Goal: Download file/media

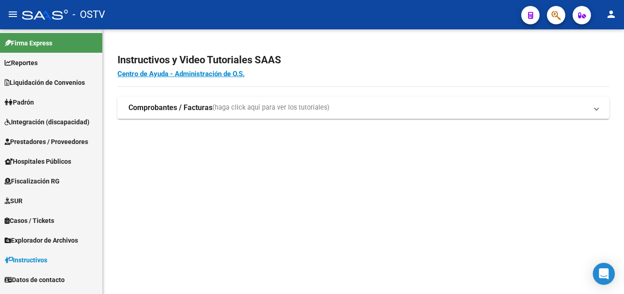
click at [41, 79] on span "Liquidación de Convenios" at bounding box center [45, 82] width 80 height 10
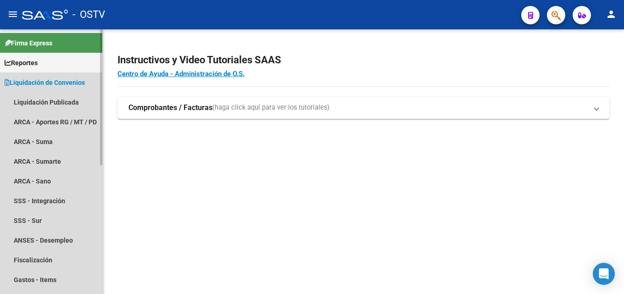
click at [47, 84] on span "Liquidación de Convenios" at bounding box center [45, 82] width 80 height 10
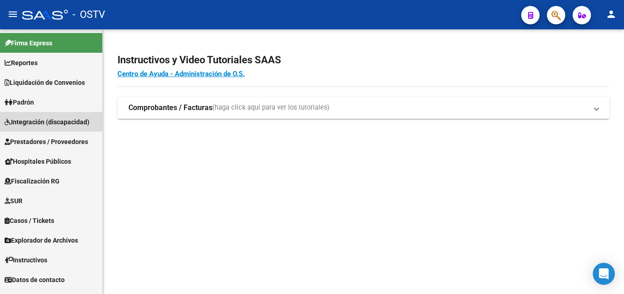
click at [44, 119] on span "Integración (discapacidad)" at bounding box center [47, 122] width 85 height 10
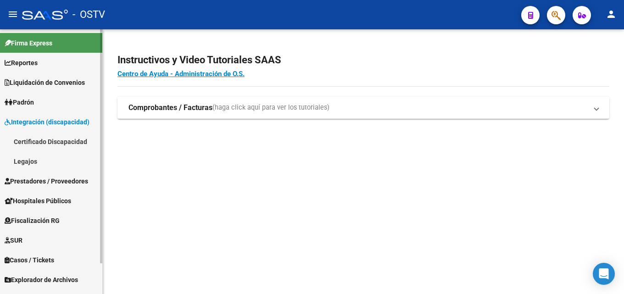
click at [44, 119] on span "Integración (discapacidad)" at bounding box center [47, 122] width 85 height 10
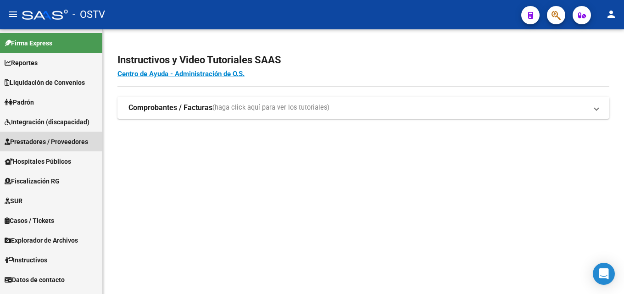
click at [48, 137] on span "Prestadores / Proveedores" at bounding box center [46, 142] width 83 height 10
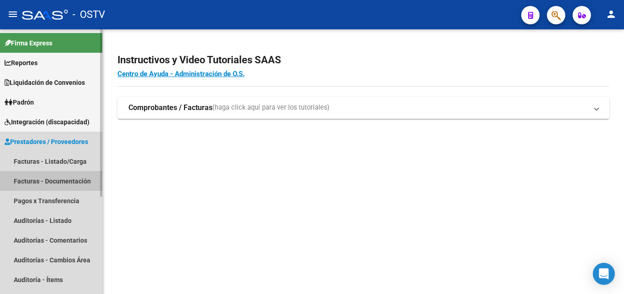
click at [50, 177] on link "Facturas - Documentación" at bounding box center [51, 181] width 102 height 20
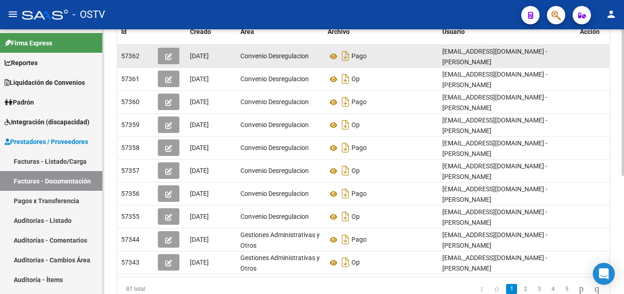
scroll to position [183, 0]
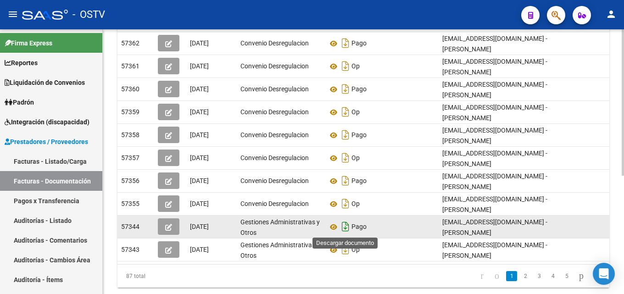
click at [346, 227] on icon "Descargar documento" at bounding box center [345, 226] width 12 height 15
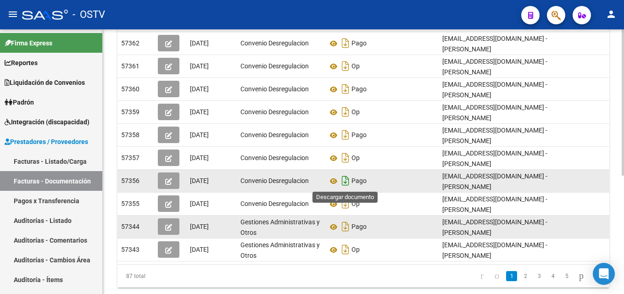
click at [346, 183] on icon "Descargar documento" at bounding box center [345, 180] width 12 height 15
